Goal: Obtain resource: Obtain resource

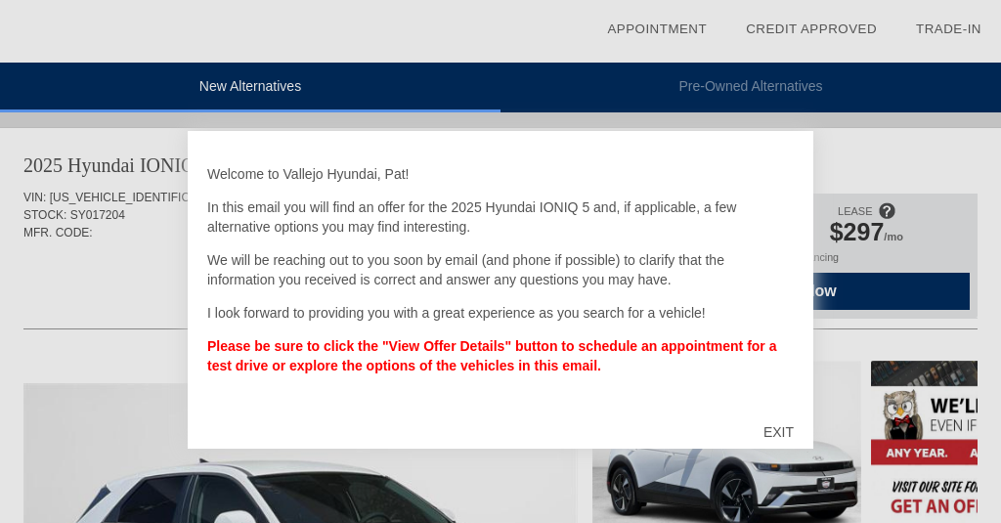
click at [788, 431] on div "EXIT" at bounding box center [778, 432] width 69 height 59
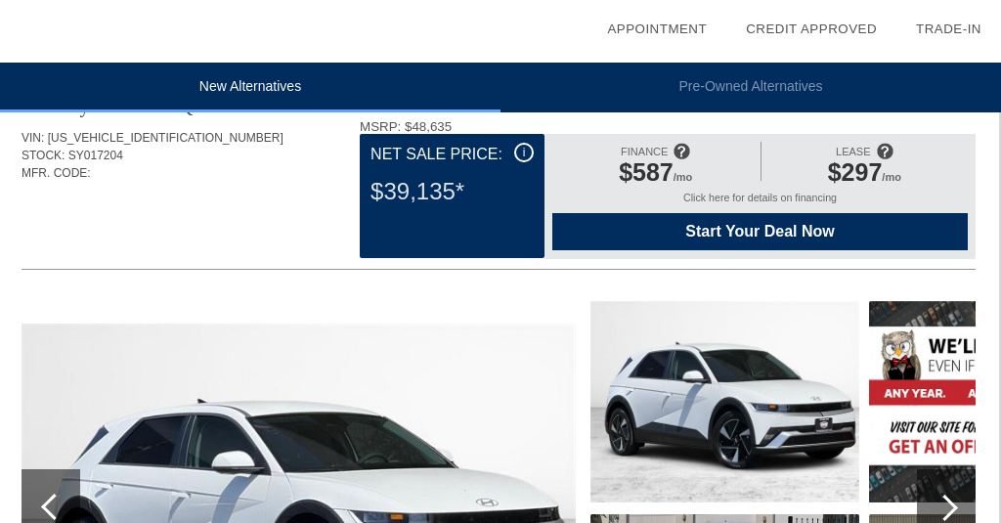
scroll to position [60, 2]
click at [522, 154] on div "i" at bounding box center [524, 153] width 20 height 20
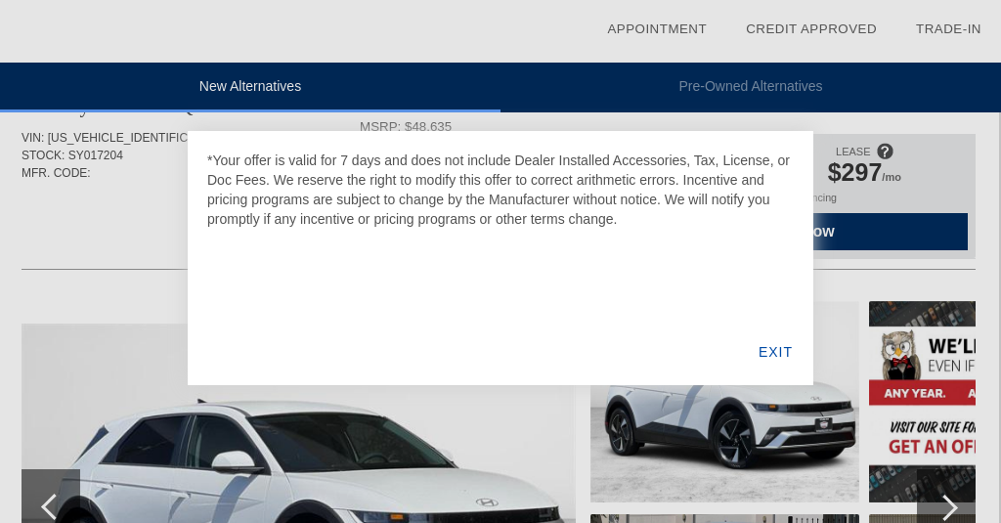
click at [157, 201] on div at bounding box center [500, 261] width 1001 height 523
click at [786, 359] on div "EXIT" at bounding box center [775, 352] width 75 height 66
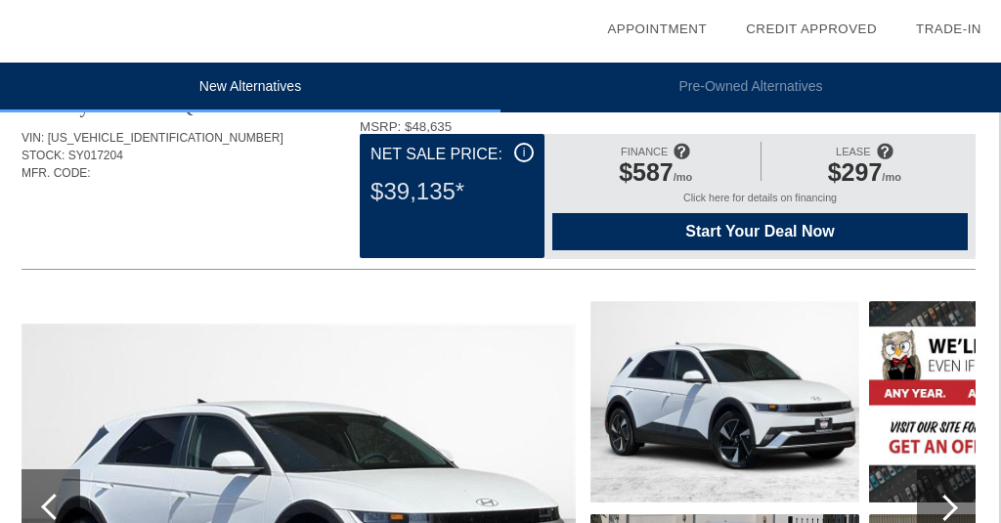
click at [524, 148] on div "i" at bounding box center [524, 153] width 20 height 20
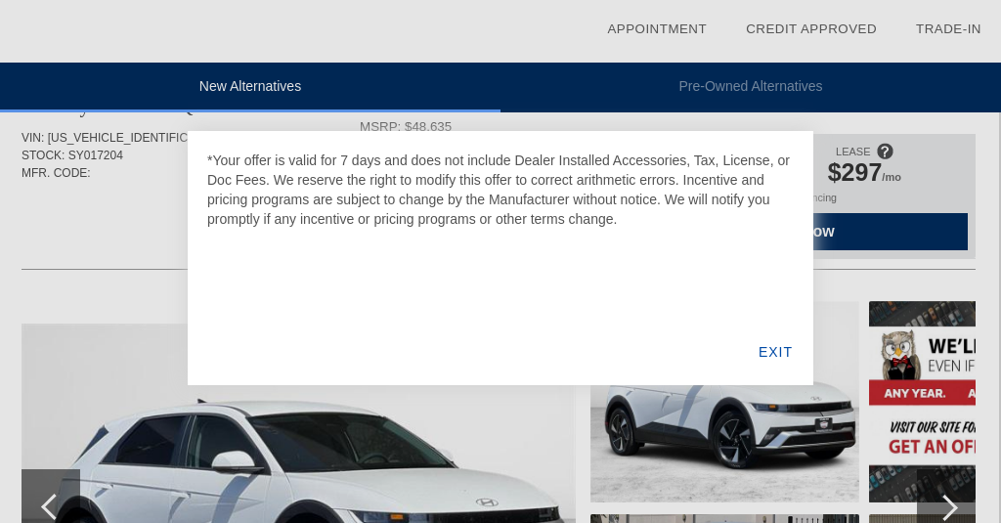
click at [765, 354] on div "EXIT" at bounding box center [775, 352] width 75 height 66
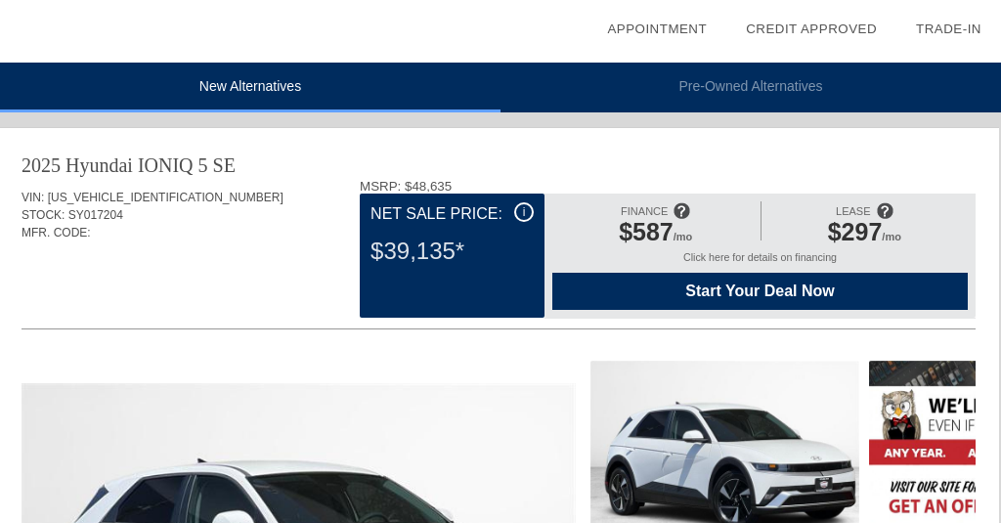
scroll to position [0, 2]
drag, startPoint x: 47, startPoint y: 200, endPoint x: 194, endPoint y: 202, distance: 147.6
click at [194, 202] on div "VIN: [US_VEHICLE_IDENTIFICATION_NUMBER]" at bounding box center [498, 198] width 954 height 18
copy div "[US_VEHICLE_IDENTIFICATION_NUMBER]"
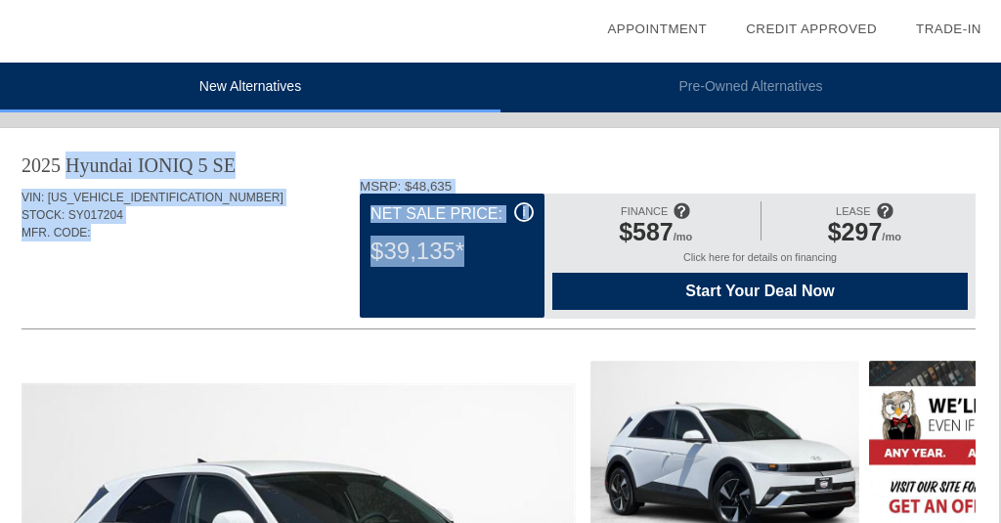
drag, startPoint x: 17, startPoint y: 152, endPoint x: 539, endPoint y: 318, distance: 548.3
click at [539, 318] on div "2025 Hyundai IONIQ 5 SE VIN: [US_VEHICLE_IDENTIFICATION_NUMBER] STOCK: SY017204…" at bounding box center [498, 525] width 1001 height 794
copy div "2025 Hyundai IONIQ 5 SE VIN: [US_VEHICLE_IDENTIFICATION_NUMBER] STOCK: SY017204…"
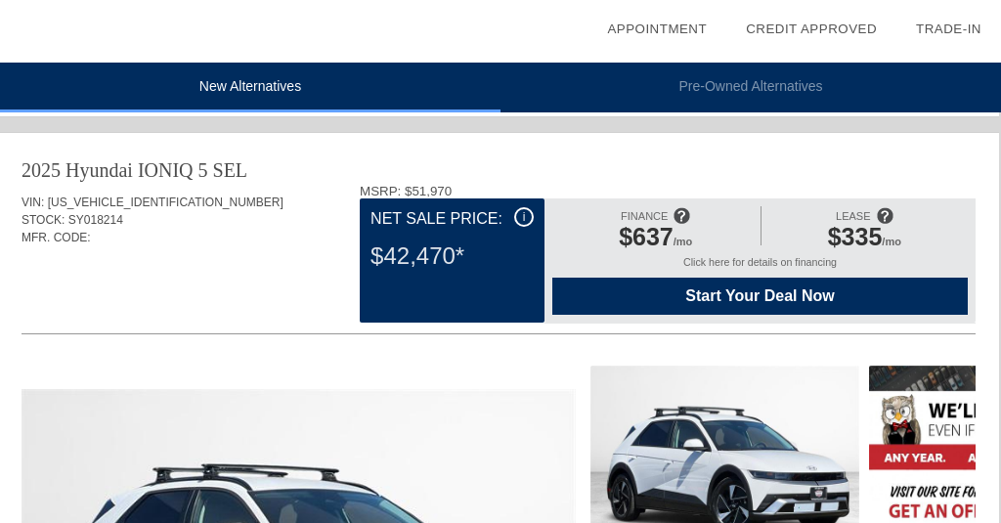
scroll to position [898, 0]
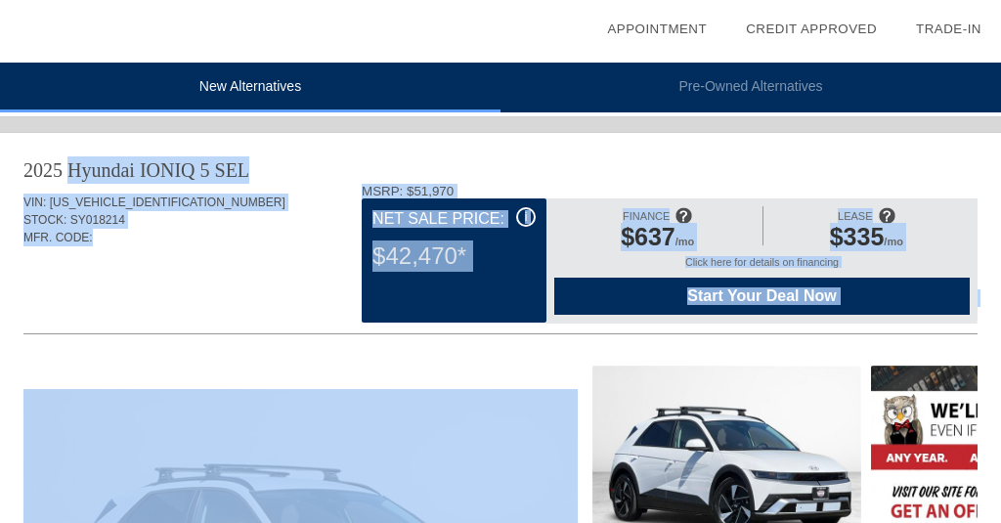
drag, startPoint x: 13, startPoint y: 150, endPoint x: 604, endPoint y: 336, distance: 619.7
click at [604, 336] on div "2025 Hyundai IONIQ 5 SEL VIN: [US_VEHICLE_IDENTIFICATION_NUMBER] STOCK: SY01821…" at bounding box center [500, 477] width 1001 height 688
copy div "2025 Hyundai IONIQ 5 SEL VIN: [US_VEHICLE_IDENTIFICATION_NUMBER] STOCK: SY01821…"
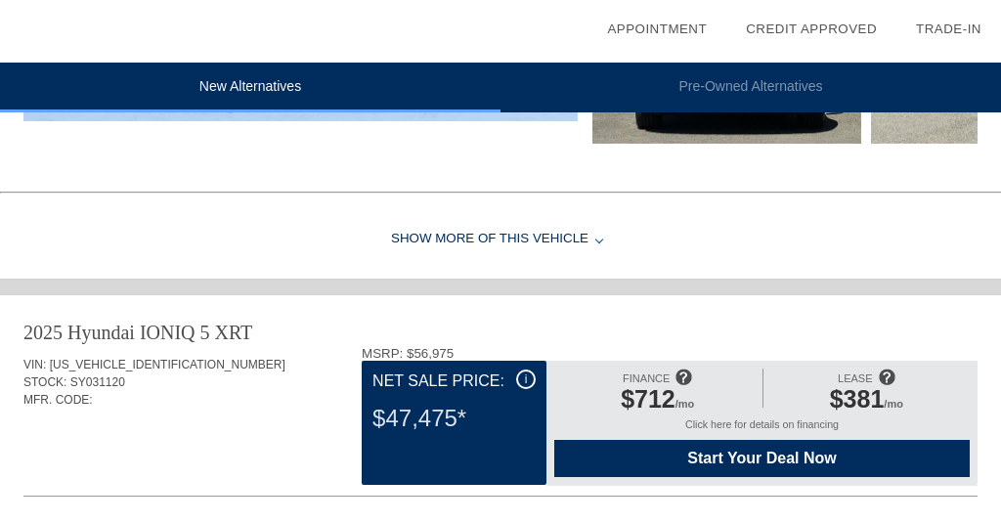
scroll to position [1538, 0]
